Goal: Information Seeking & Learning: Find specific fact

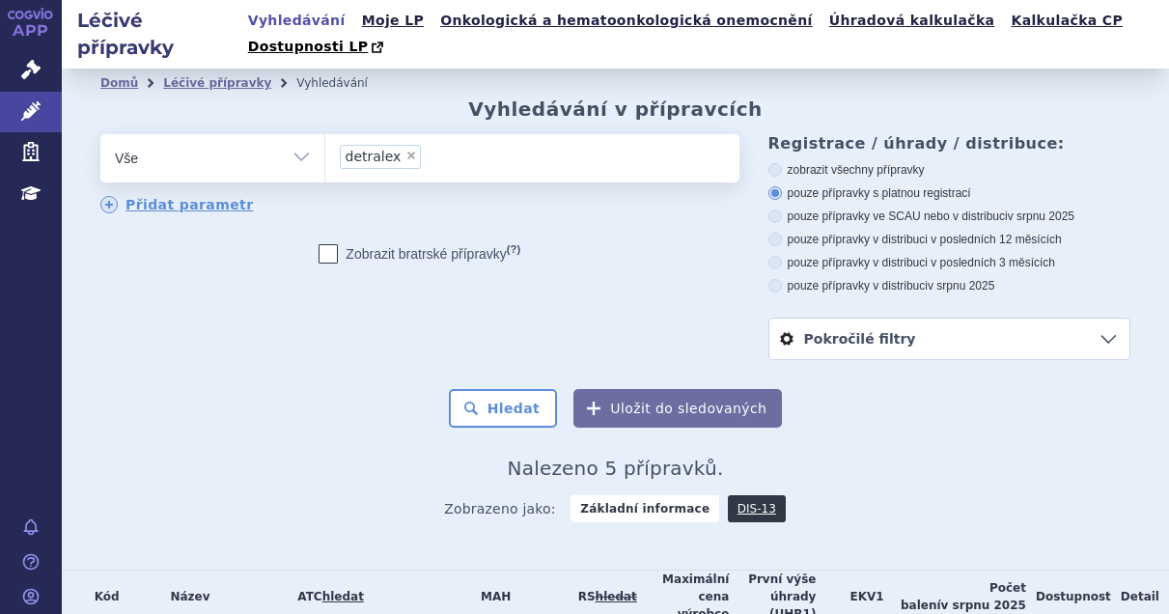
scroll to position [242, 0]
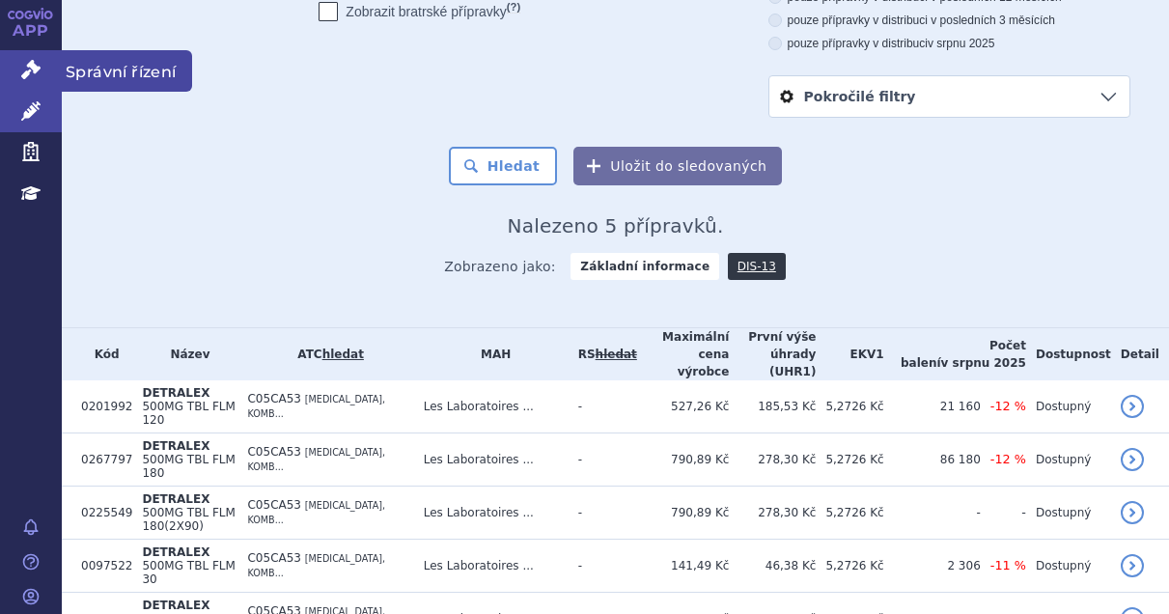
click at [36, 70] on icon at bounding box center [30, 69] width 19 height 19
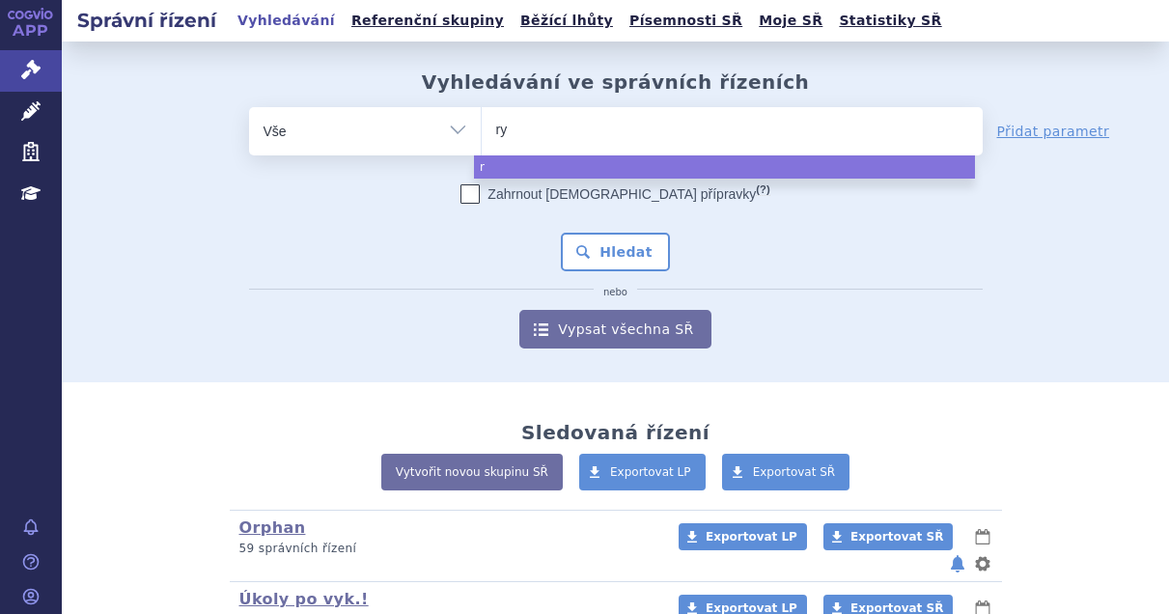
type input "ryb"
type input "rybr"
type input "rybre"
type input "rybrev"
type input "rybreva"
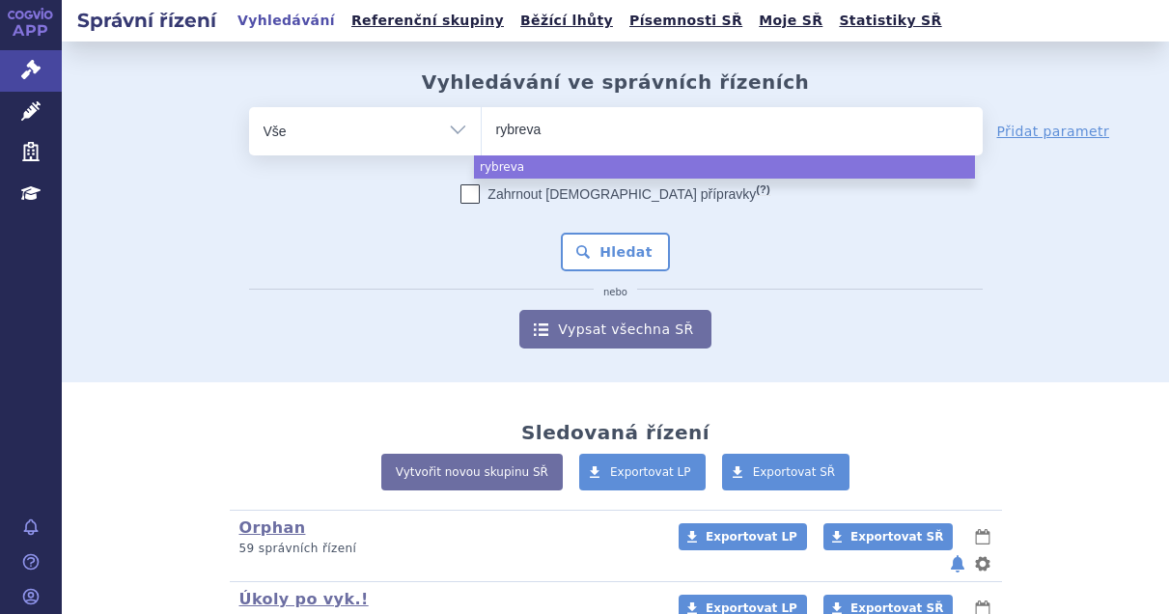
type input "rybrevan"
type input "rybrevant"
select select "rybrevant"
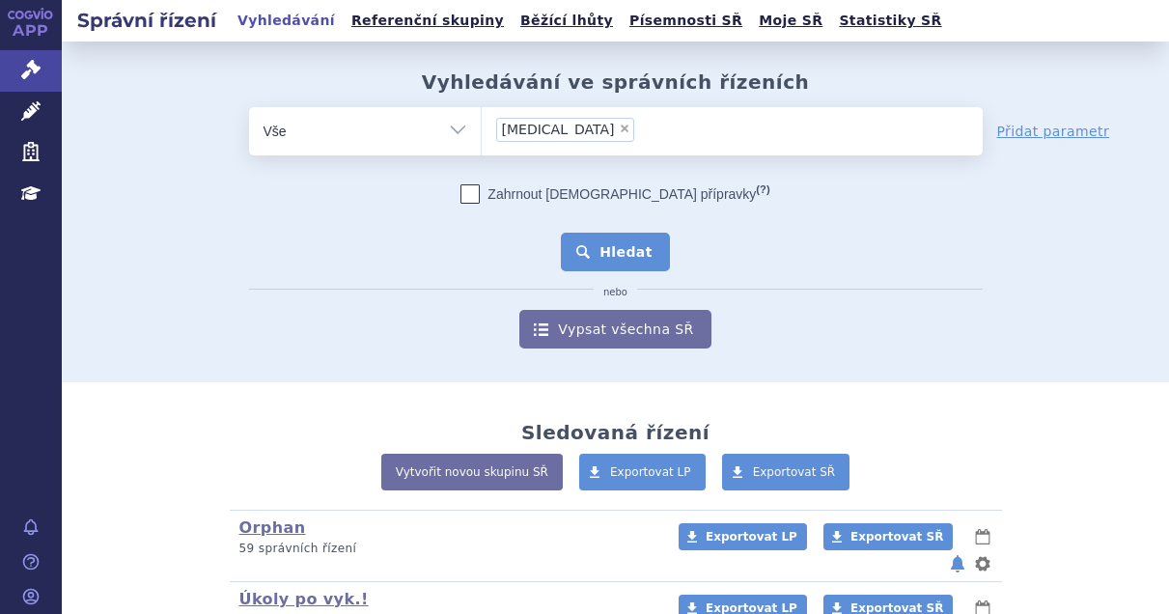
click at [632, 244] on button "Hledat" at bounding box center [615, 252] width 109 height 39
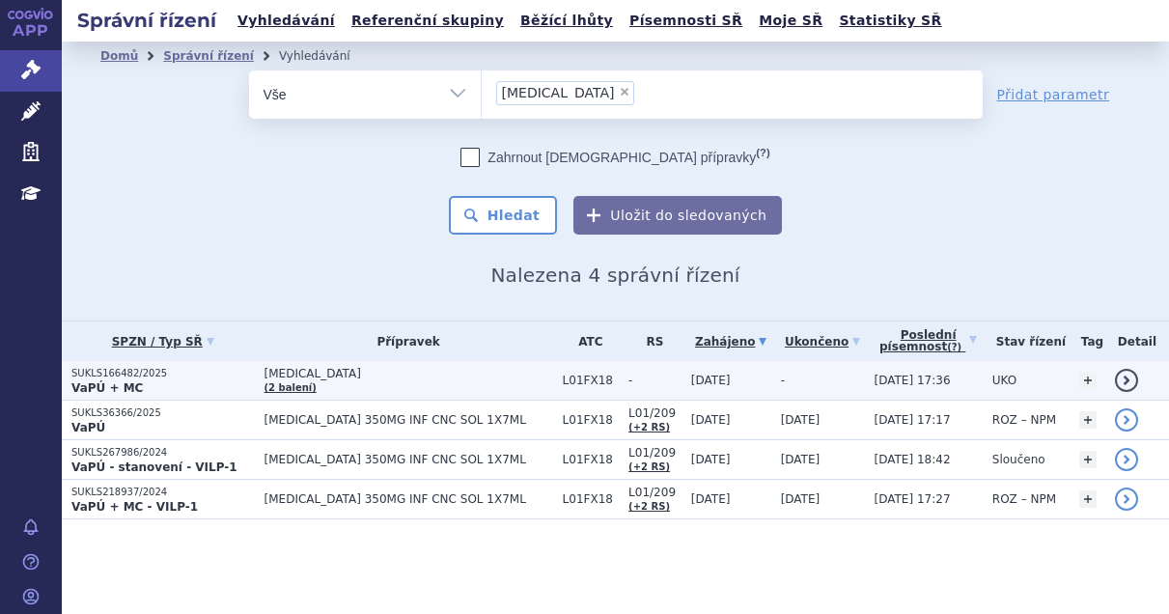
click at [221, 375] on p "SUKLS166482/2025" at bounding box center [162, 374] width 183 height 14
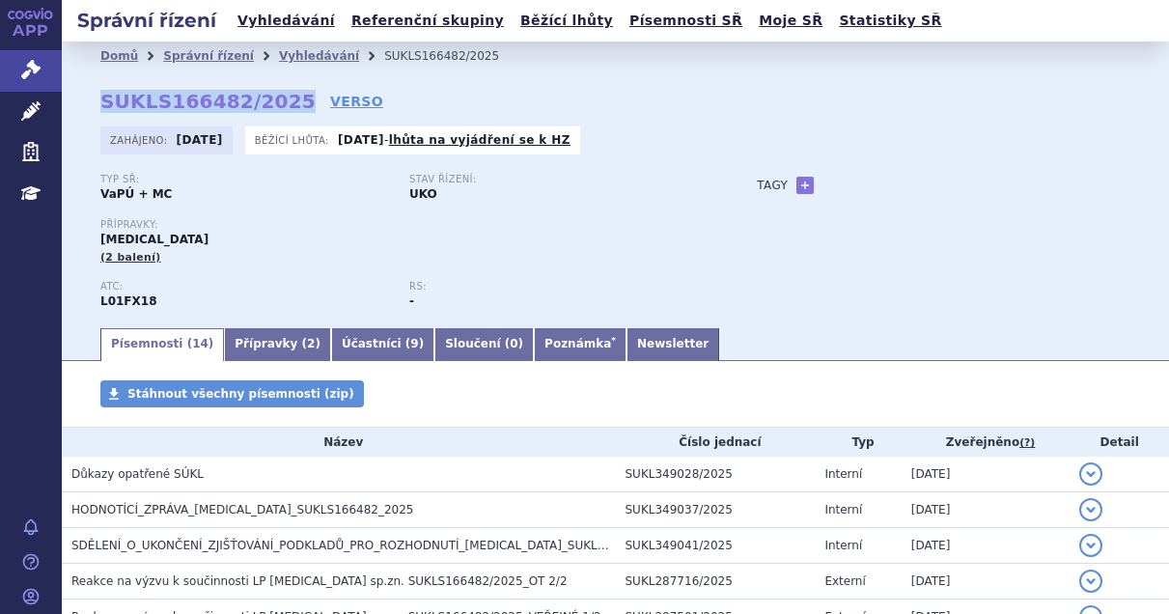
drag, startPoint x: 278, startPoint y: 102, endPoint x: 90, endPoint y: 99, distance: 188.3
click at [90, 99] on div "Domů Správní řízení Vyhledávání SUKLS166482/2025 SUKLS166482/2025 VERSO Zahájen…" at bounding box center [616, 197] width 1108 height 255
copy strong "SUKLS166482/2025"
click at [627, 340] on link "Newsletter" at bounding box center [673, 344] width 93 height 33
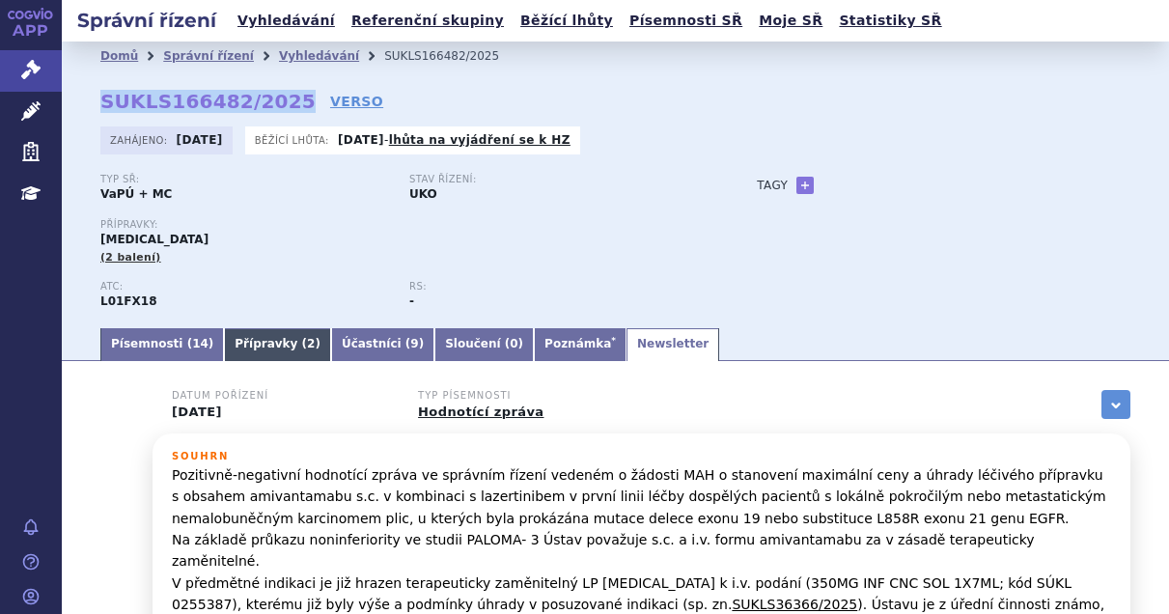
click at [257, 333] on link "Přípravky ( 2 )" at bounding box center [277, 344] width 107 height 33
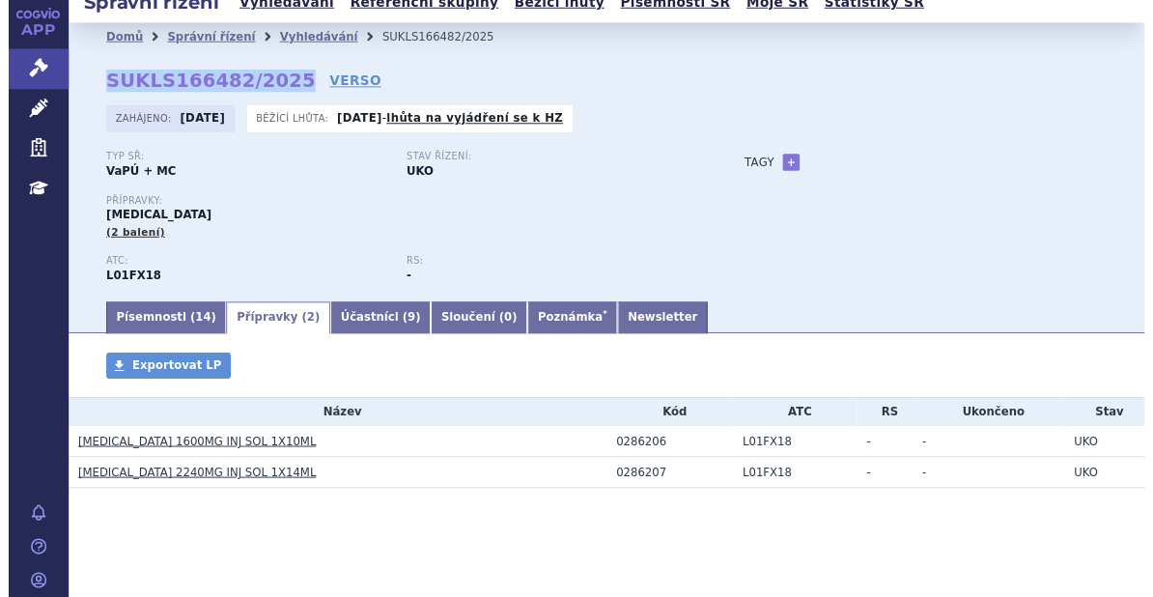
scroll to position [22, 0]
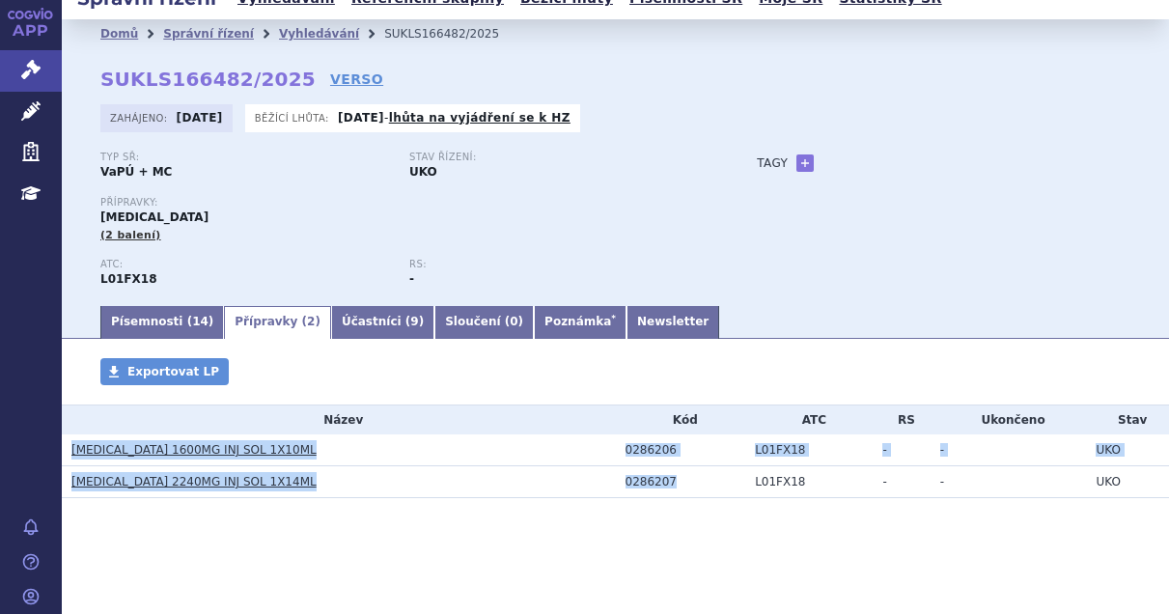
drag, startPoint x: 669, startPoint y: 482, endPoint x: 102, endPoint y: 453, distance: 567.6
click at [74, 453] on tbody "Název Kód ATC RS Ukončeno Stav RYBREVANT 1600MG INJ SOL 1X10ML 0286206 L01FX18 …" at bounding box center [616, 452] width 1108 height 93
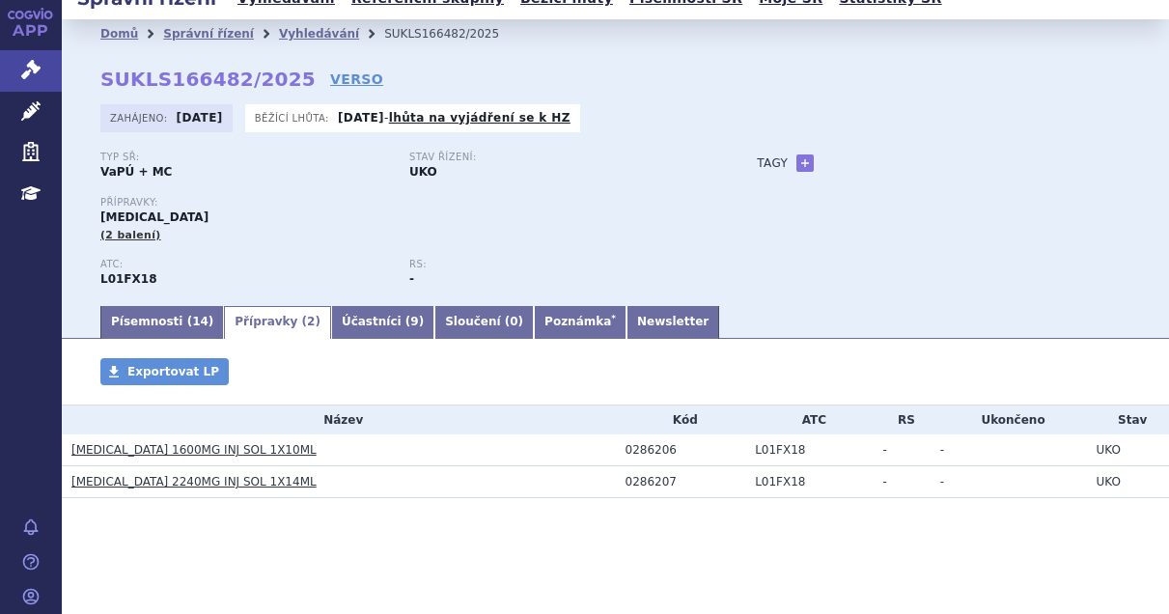
click at [426, 532] on div "Přípravky Exportovat LP Název Kód ATC RS Ukončeno Stav RYBREVANT 1600MG INJ SOL…" at bounding box center [616, 447] width 1108 height 179
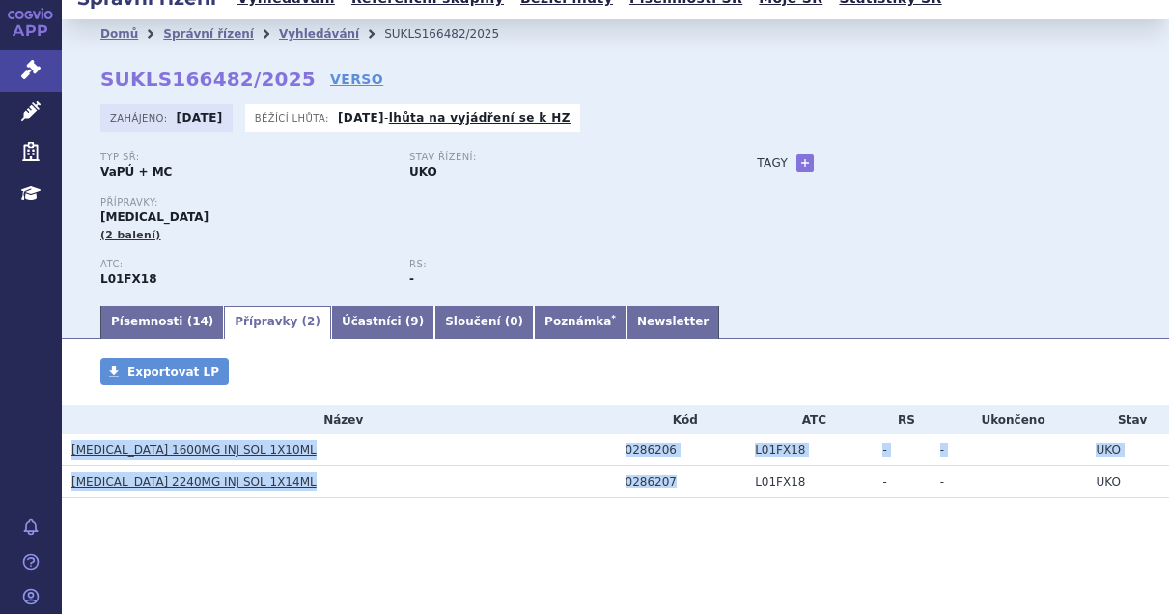
drag, startPoint x: 68, startPoint y: 448, endPoint x: 668, endPoint y: 479, distance: 601.4
click at [668, 479] on tbody "Název Kód ATC RS Ukončeno Stav RYBREVANT 1600MG INJ SOL 1X10ML 0286206 L01FX18 …" at bounding box center [616, 452] width 1108 height 93
click at [382, 473] on h3 "RYBREVANT 2240MG INJ SOL 1X14ML" at bounding box center [343, 481] width 545 height 19
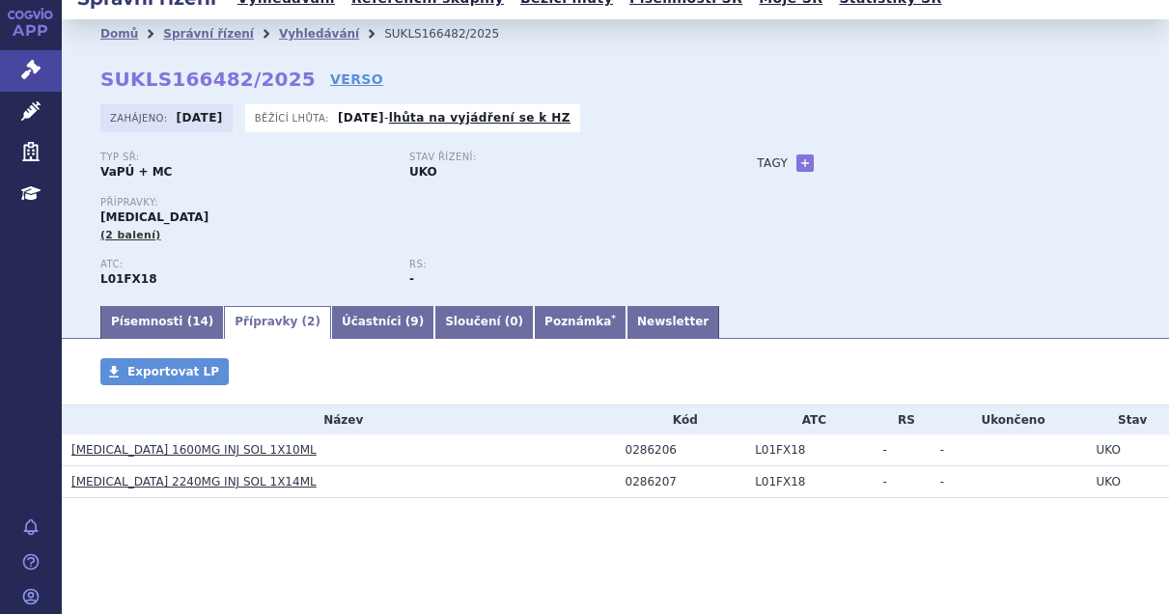
click at [1116, 232] on div "Domů Správní řízení Vyhledávání SUKLS166482/2025 SUKLS166482/2025 VERSO Zahájen…" at bounding box center [616, 175] width 1108 height 255
drag, startPoint x: 261, startPoint y: 451, endPoint x: 73, endPoint y: 454, distance: 187.4
click at [73, 454] on h3 "RYBREVANT 1600MG INJ SOL 1X10ML" at bounding box center [343, 449] width 545 height 19
copy link "RYBREVANT 1600MG INJ SOL 1X10ML"
click at [1123, 299] on div "Domů Správní řízení Vyhledávání SUKLS166482/2025 SUKLS166482/2025 VERSO Zahájen…" at bounding box center [616, 175] width 1108 height 255
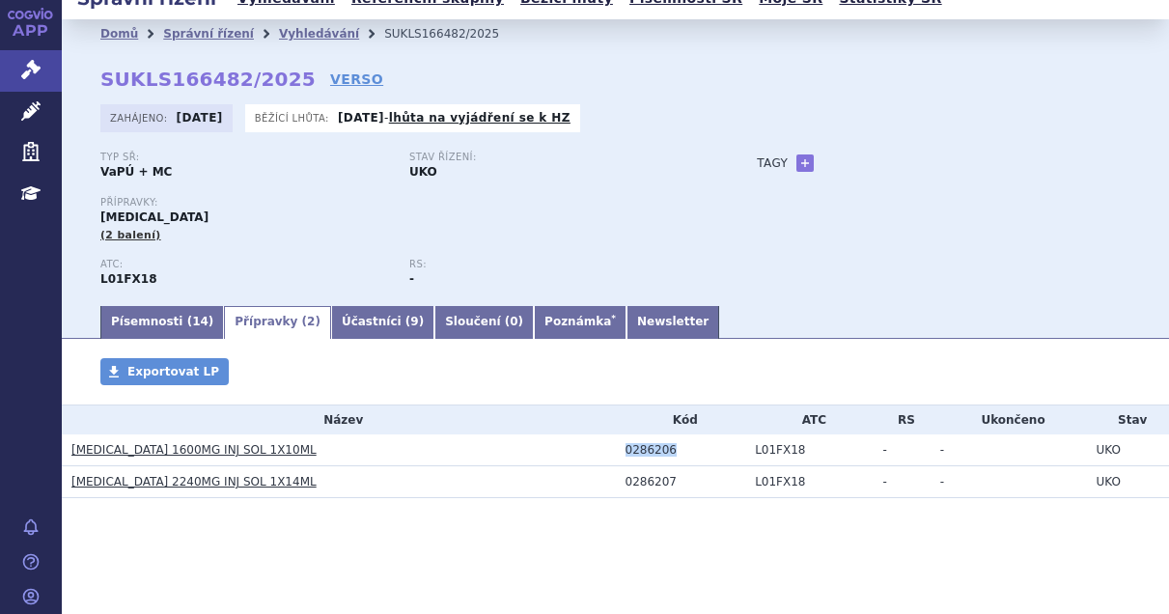
drag, startPoint x: 668, startPoint y: 455, endPoint x: 614, endPoint y: 451, distance: 54.2
click at [616, 451] on td "0286206" at bounding box center [681, 451] width 130 height 32
copy div "0286206"
click at [1112, 132] on div "Zahájeno: 30.04.2025 Běžící lhůta: 18.09.2025 - lhůta na vyjádření se k HZ" at bounding box center [615, 123] width 1030 height 38
drag, startPoint x: 668, startPoint y: 489, endPoint x: 610, endPoint y: 487, distance: 58.0
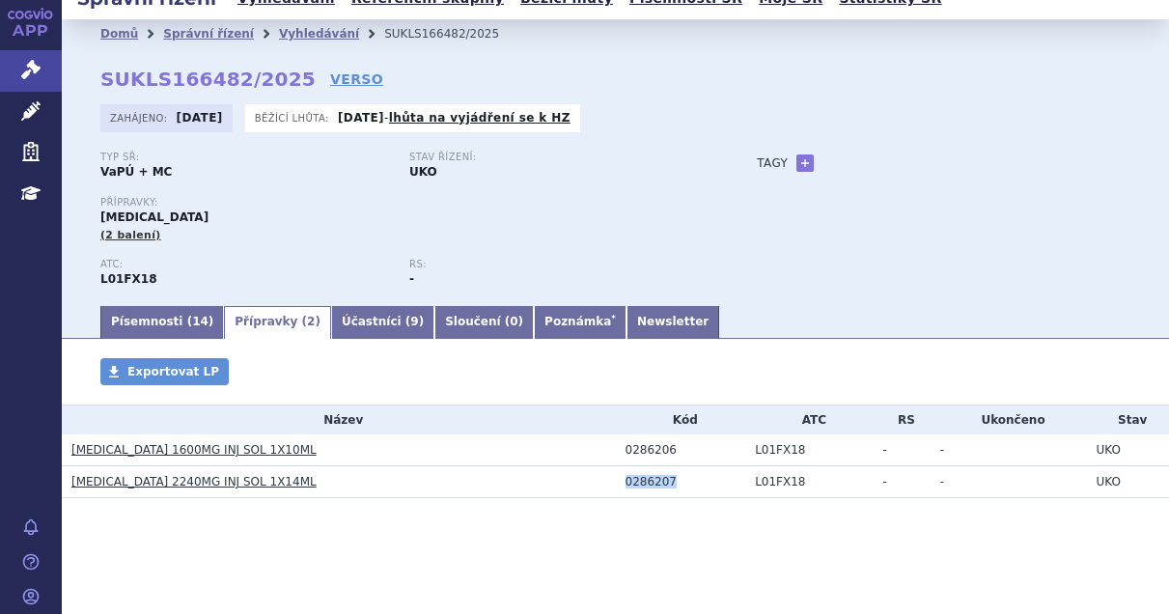
click at [616, 487] on td "0286207" at bounding box center [681, 482] width 130 height 32
copy div "0286207"
click at [1125, 170] on div "Domů Správní řízení Vyhledávání SUKLS166482/2025 SUKLS166482/2025 VERSO Zahájen…" at bounding box center [616, 175] width 1108 height 255
drag, startPoint x: 271, startPoint y: 480, endPoint x: 71, endPoint y: 480, distance: 199.9
click at [71, 480] on h3 "RYBREVANT 2240MG INJ SOL 1X14ML" at bounding box center [343, 481] width 545 height 19
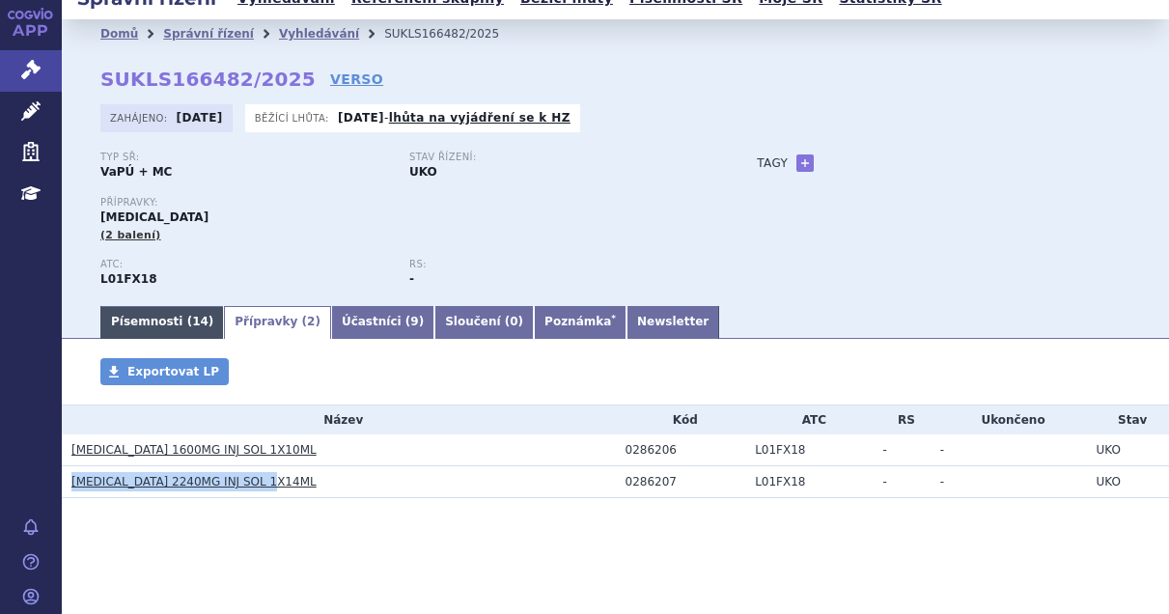
copy link "RYBREVANT 2240MG INJ SOL 1X14ML"
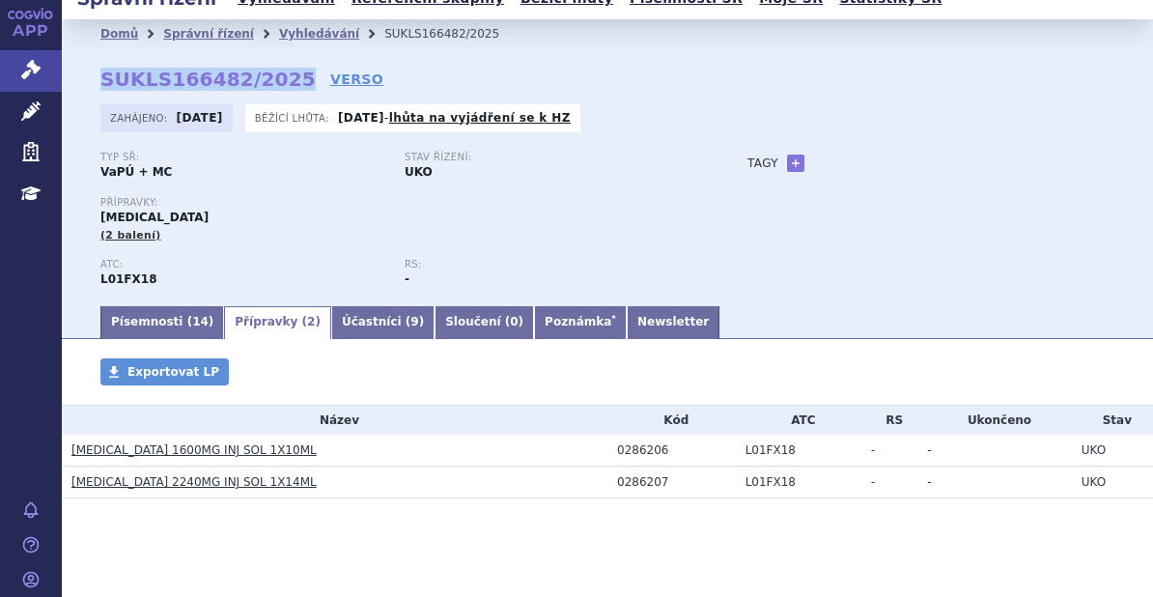
drag, startPoint x: 277, startPoint y: 81, endPoint x: 93, endPoint y: 82, distance: 184.4
click at [93, 82] on div "Domů Správní řízení Vyhledávání SUKLS166482/2025 SUKLS166482/2025 VERSO Zahájen…" at bounding box center [607, 175] width 1091 height 255
copy strong "SUKLS166482/2025"
